Goal: Find specific page/section: Find specific page/section

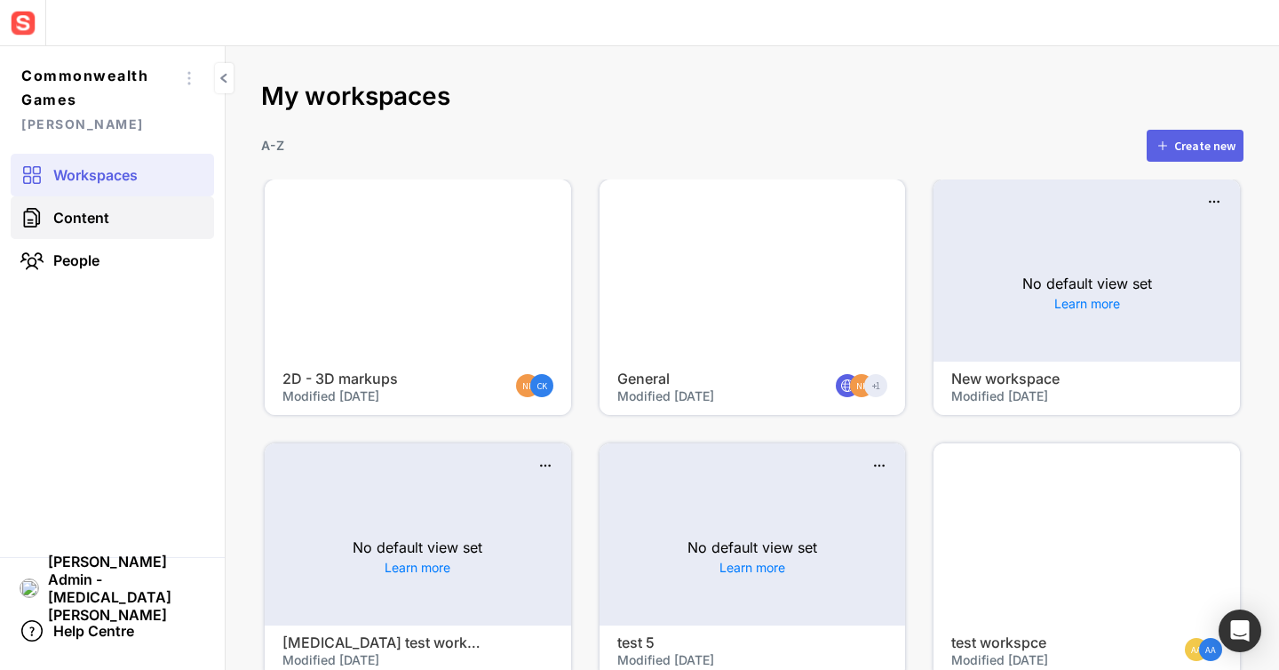
click at [114, 206] on link "Content" at bounding box center [112, 217] width 203 height 43
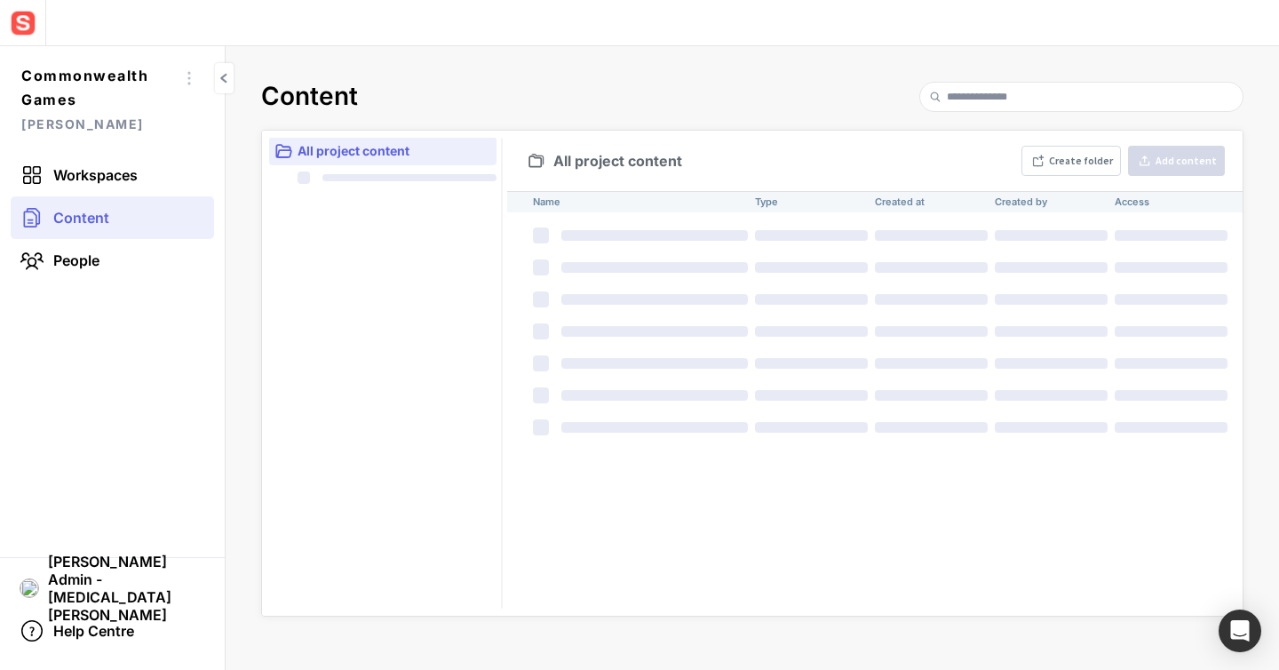
click at [583, 315] on th at bounding box center [637, 331] width 222 height 32
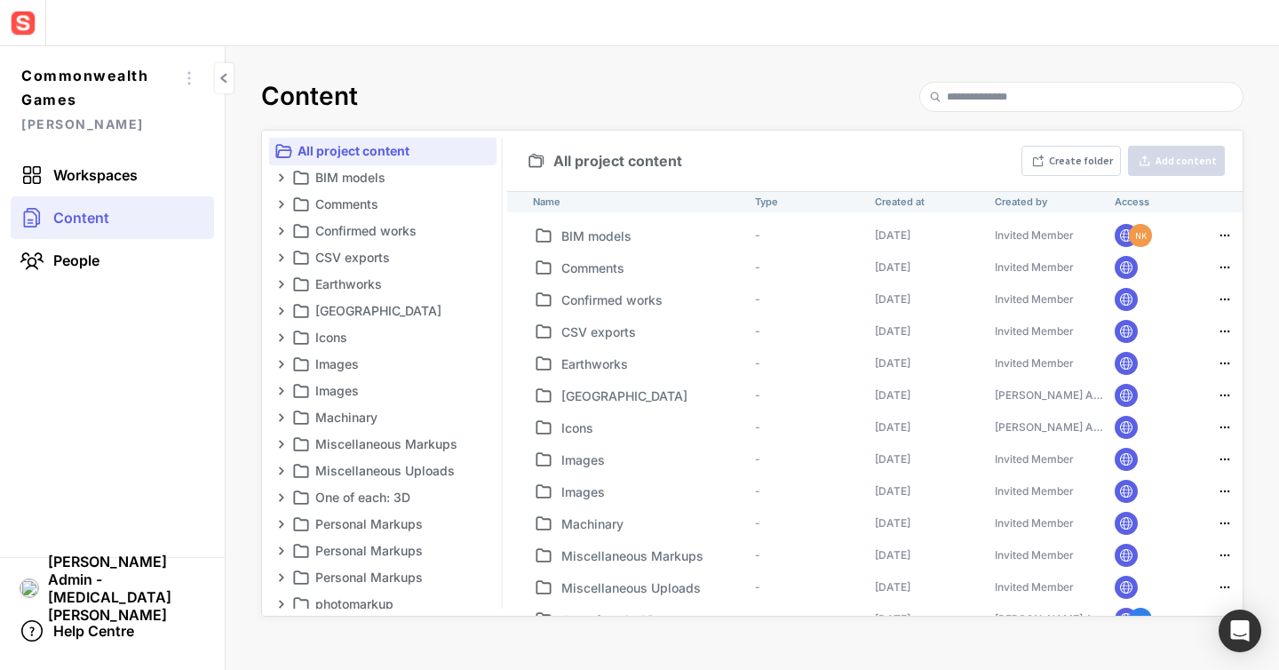
click at [600, 301] on p "Confirmed works" at bounding box center [654, 299] width 187 height 19
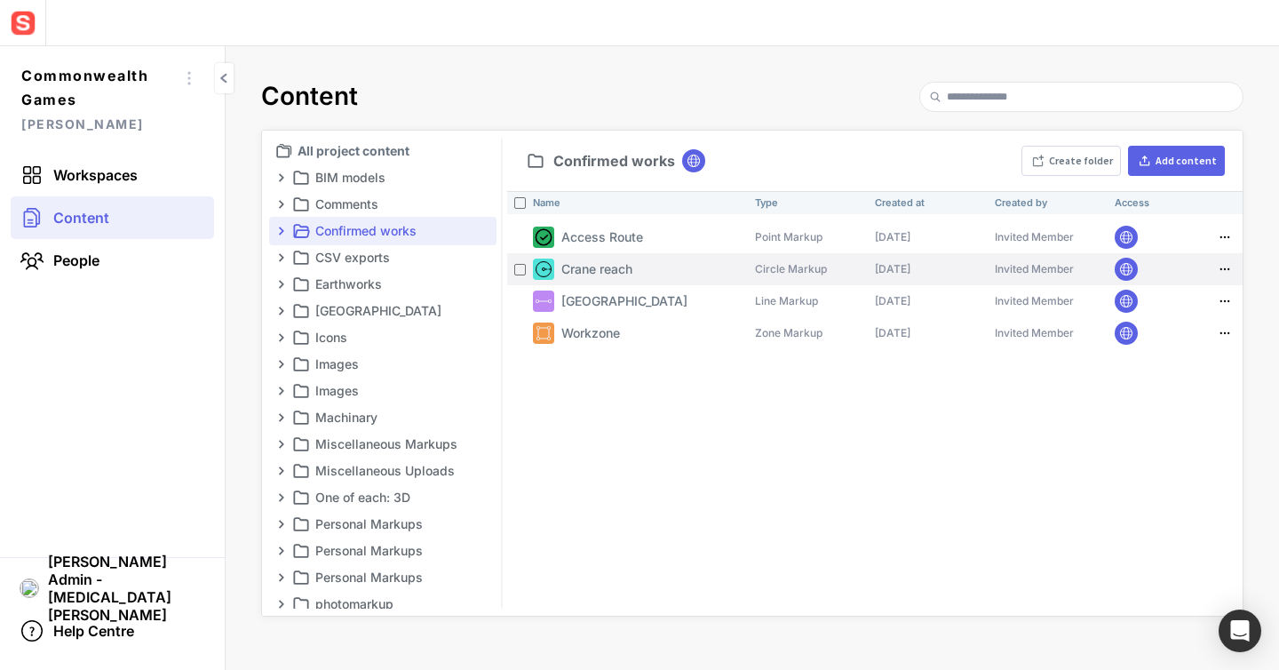
click at [611, 280] on th "Crane reach" at bounding box center [637, 269] width 222 height 32
